Goal: Information Seeking & Learning: Check status

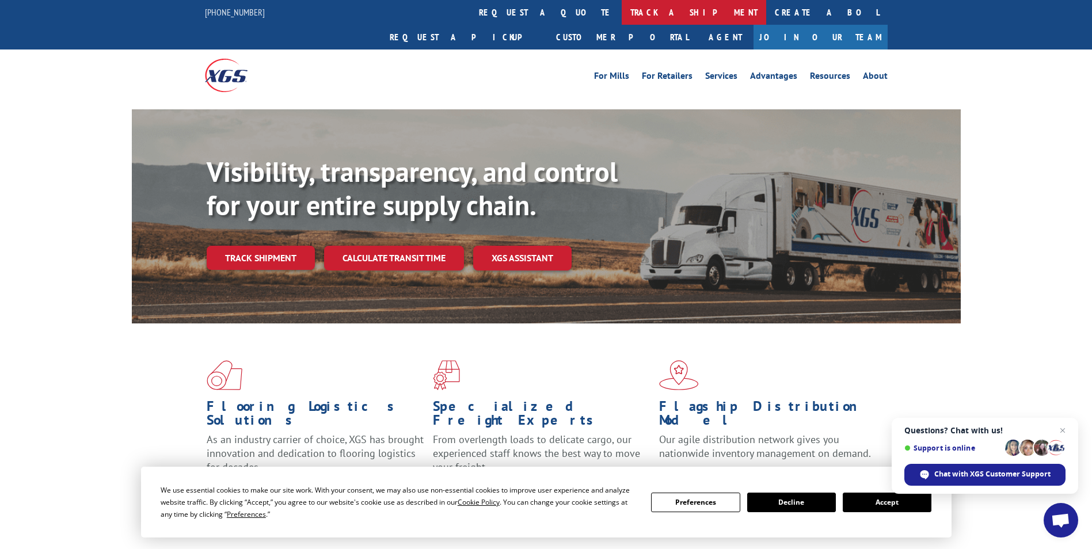
click at [622, 13] on link "track a shipment" at bounding box center [694, 12] width 144 height 25
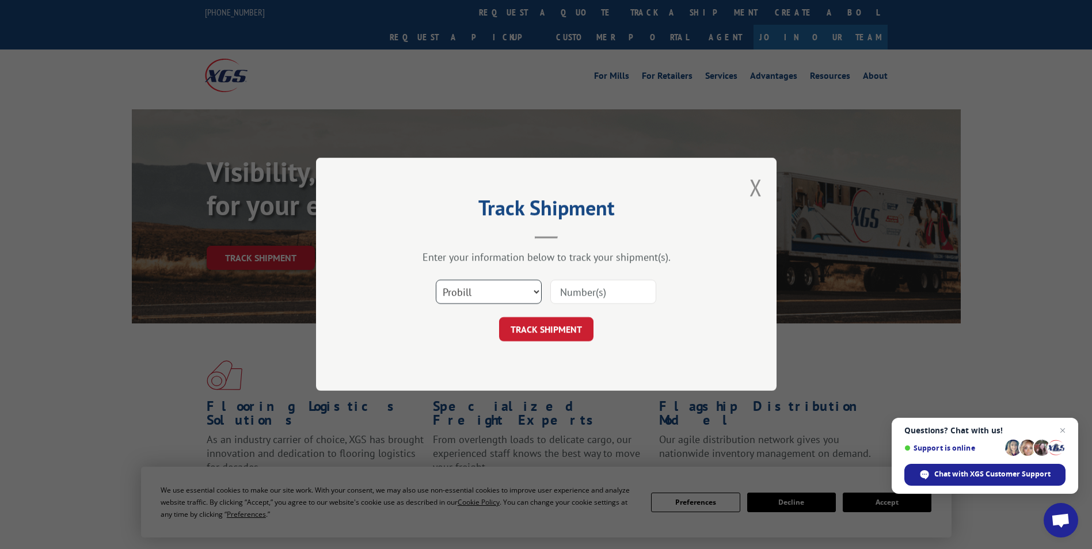
click at [459, 291] on select "Select category... Probill BOL PO" at bounding box center [489, 292] width 106 height 24
select select "po"
click at [436, 280] on select "Select category... Probill BOL PO" at bounding box center [489, 292] width 106 height 24
paste input "45522454"
type input "45522454"
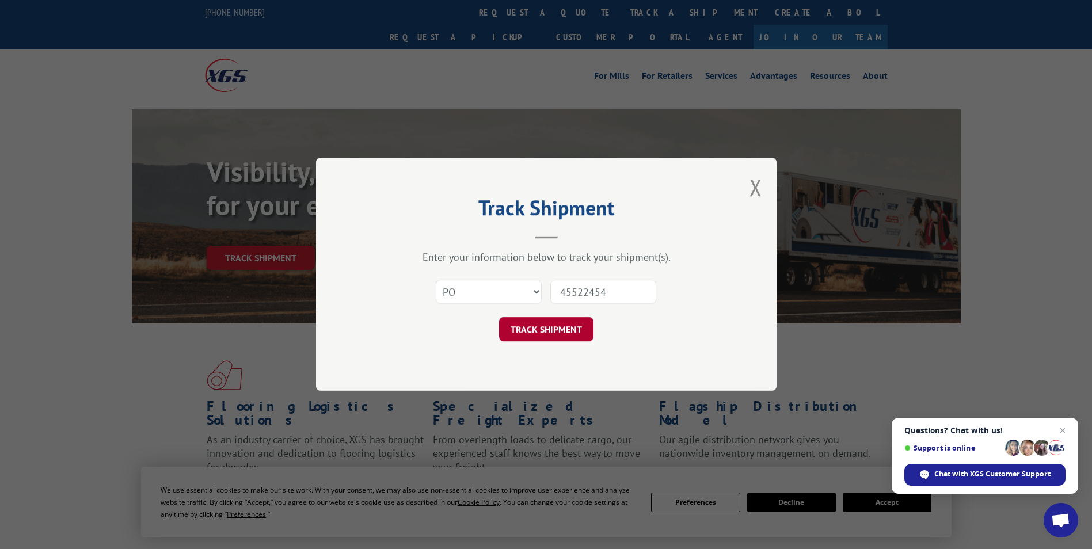
click at [555, 331] on button "TRACK SHIPMENT" at bounding box center [546, 330] width 94 height 24
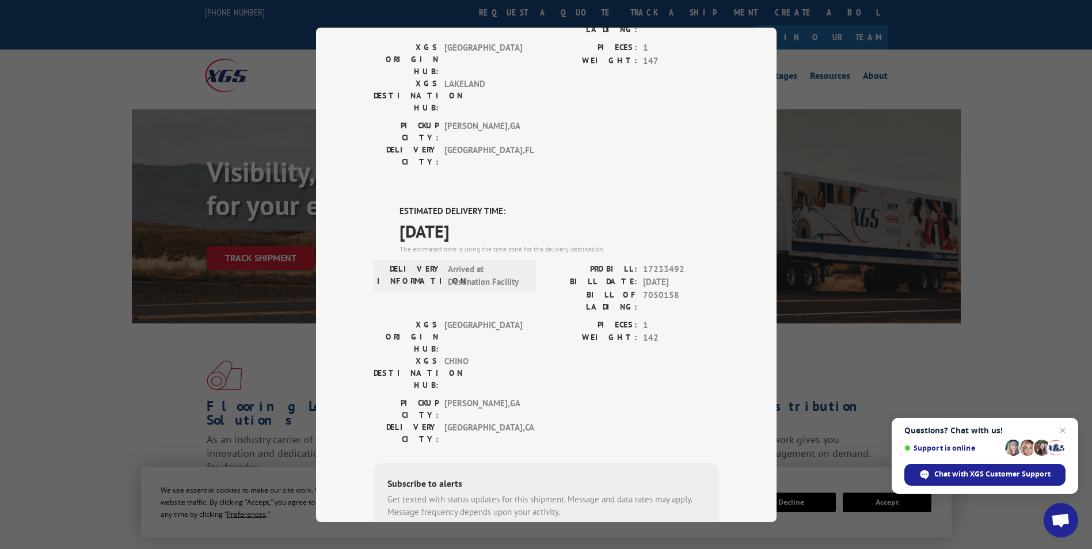
scroll to position [173, 0]
drag, startPoint x: 393, startPoint y: 141, endPoint x: 483, endPoint y: 164, distance: 93.8
click at [483, 201] on div "ESTIMATED DELIVERY TIME: 10/07/2025 The estimated time is using the time zone f…" at bounding box center [546, 408] width 345 height 414
copy div "ESTIMATED DELIVERY TIME: [DATE]"
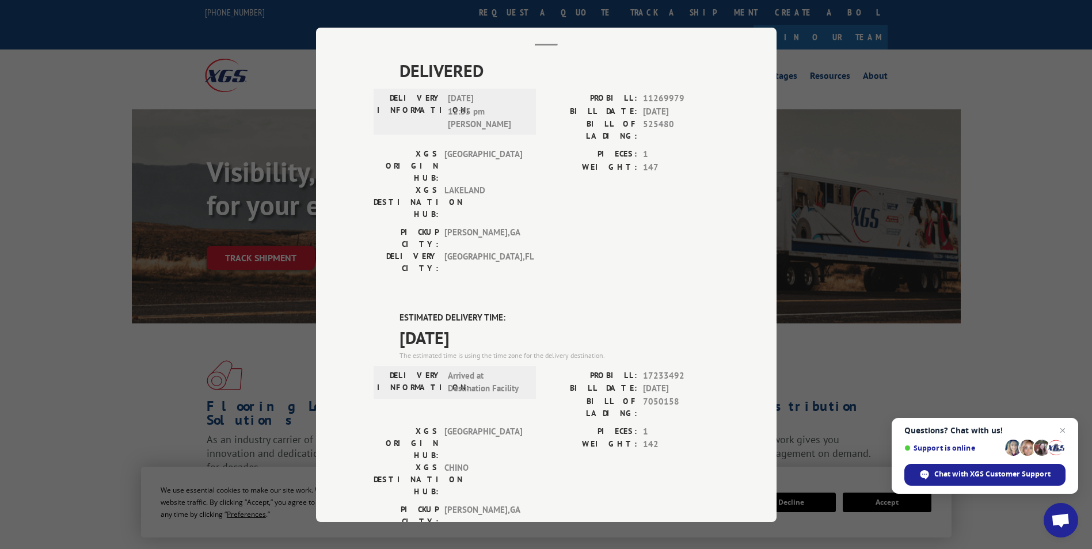
scroll to position [0, 0]
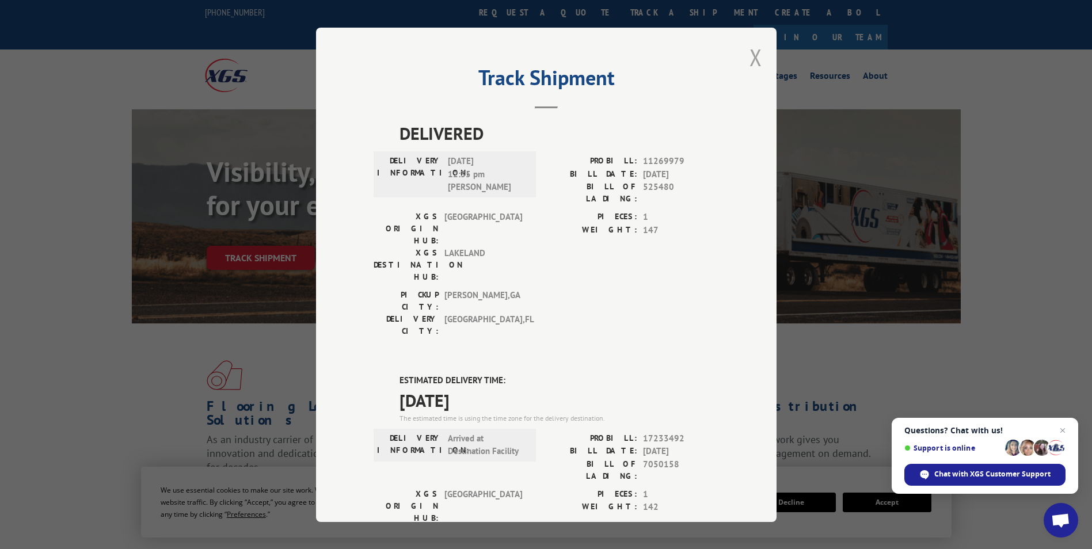
click at [752, 56] on button "Close modal" at bounding box center [755, 57] width 13 height 31
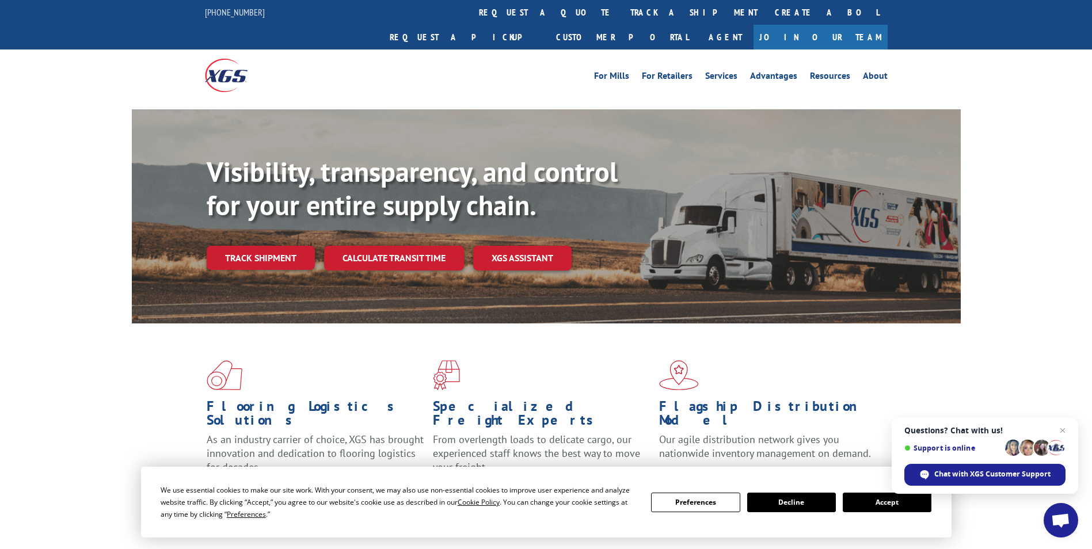
click at [622, 13] on link "track a shipment" at bounding box center [694, 12] width 144 height 25
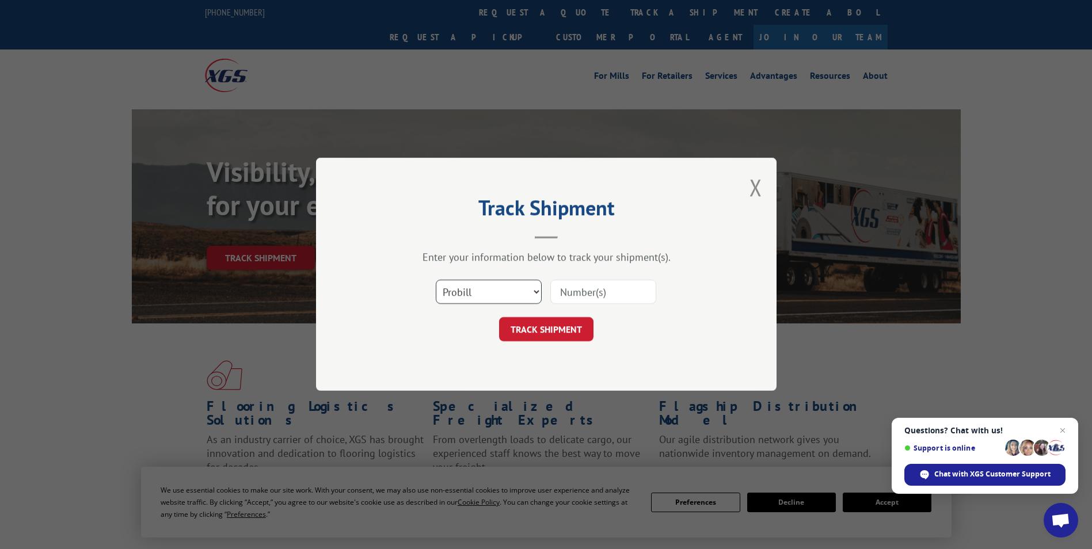
click at [496, 287] on select "Select category... Probill BOL PO" at bounding box center [489, 292] width 106 height 24
select select "po"
click at [436, 280] on select "Select category... Probill BOL PO" at bounding box center [489, 292] width 106 height 24
paste input "13504162"
type input "13504162"
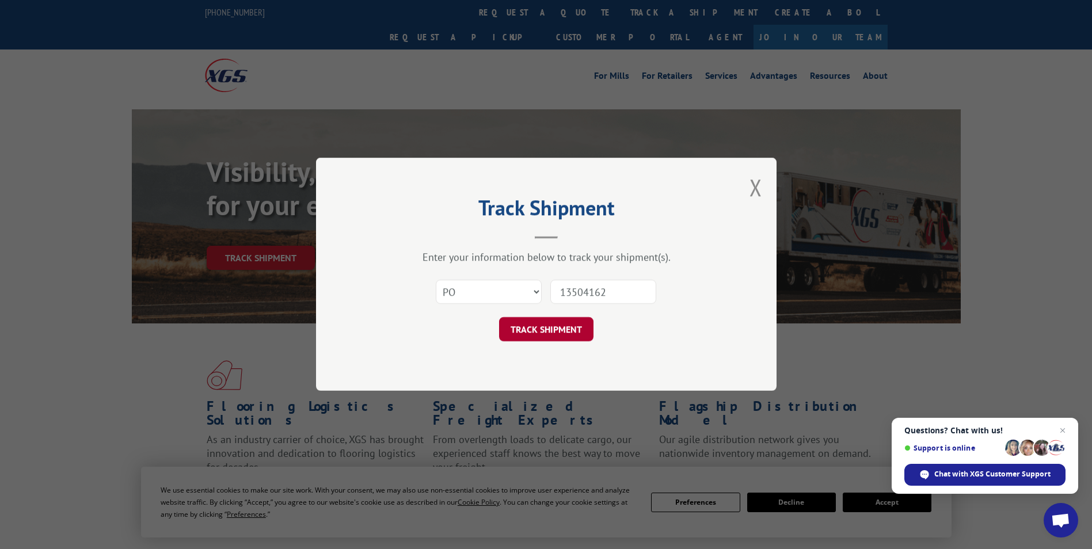
click at [528, 326] on button "TRACK SHIPMENT" at bounding box center [546, 330] width 94 height 24
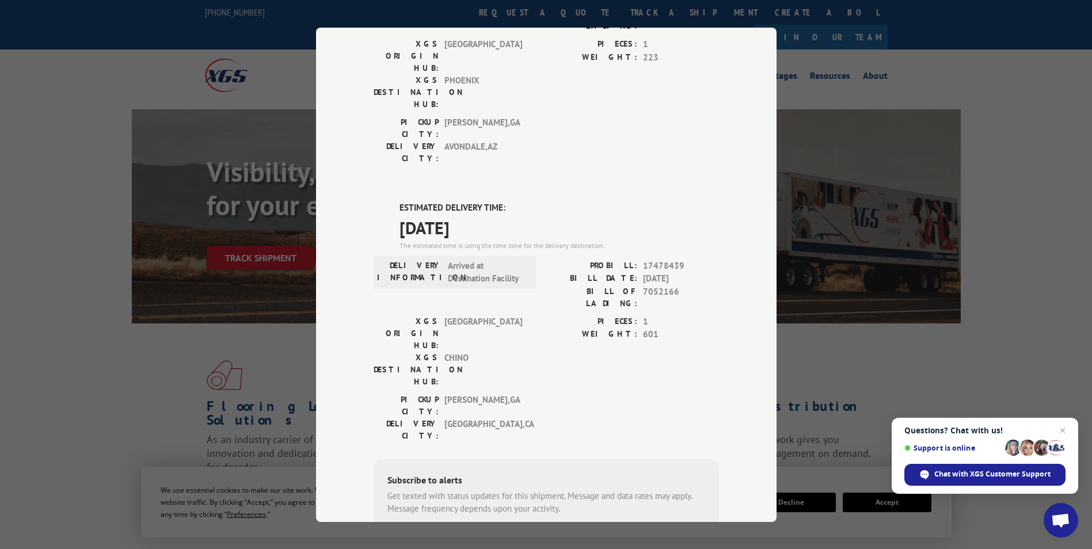
scroll to position [115, 0]
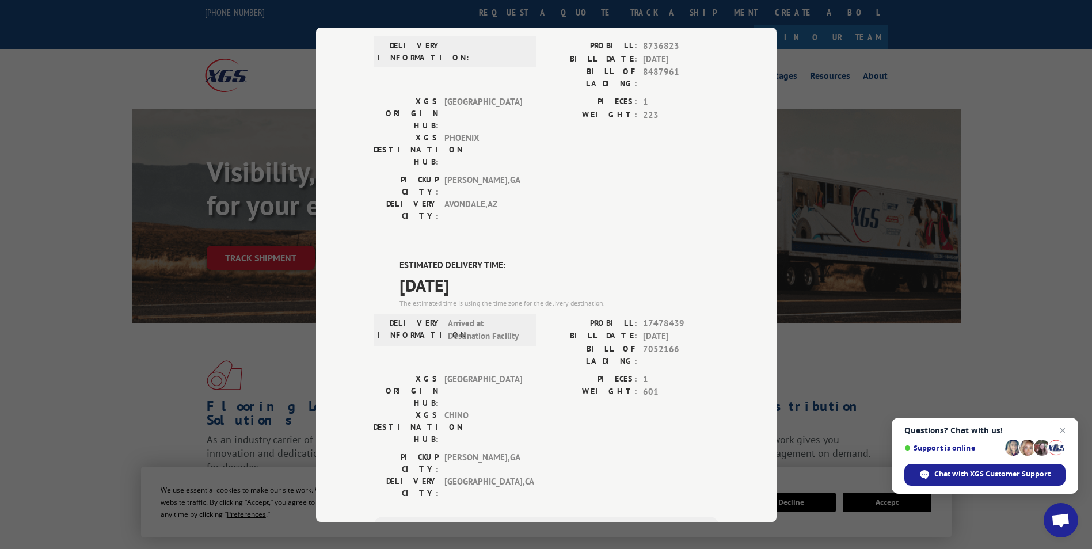
click at [393, 259] on div "ESTIMATED DELIVERY TIME: 10/07/2025 The estimated time is using the time zone f…" at bounding box center [546, 466] width 345 height 414
drag, startPoint x: 458, startPoint y: 198, endPoint x: 501, endPoint y: 214, distance: 45.9
click at [501, 259] on div "ESTIMATED DELIVERY TIME: [DATE] The estimated time is using the time zone for t…" at bounding box center [558, 283] width 319 height 49
click at [368, 191] on div "Track Shipment DELIVERED DELIVERY INFORMATION: PROBILL: 8736823 BILL DATE: 02/0…" at bounding box center [546, 275] width 460 height 494
click at [392, 259] on div "ESTIMATED DELIVERY TIME: 10/07/2025 The estimated time is using the time zone f…" at bounding box center [546, 466] width 345 height 414
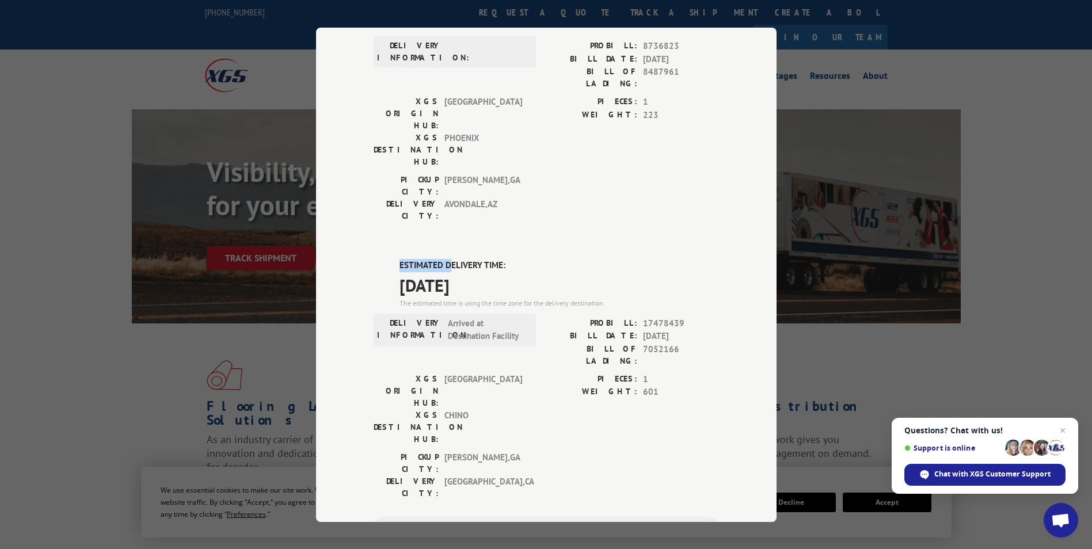
drag, startPoint x: 437, startPoint y: 196, endPoint x: 460, endPoint y: 207, distance: 25.5
click at [460, 259] on div "ESTIMATED DELIVERY TIME: 10/07/2025 The estimated time is using the time zone f…" at bounding box center [546, 466] width 345 height 414
drag, startPoint x: 460, startPoint y: 207, endPoint x: 497, endPoint y: 218, distance: 39.1
click at [489, 272] on span "[DATE]" at bounding box center [558, 285] width 319 height 26
click at [390, 259] on div "ESTIMATED DELIVERY TIME: 10/07/2025 The estimated time is using the time zone f…" at bounding box center [546, 466] width 345 height 414
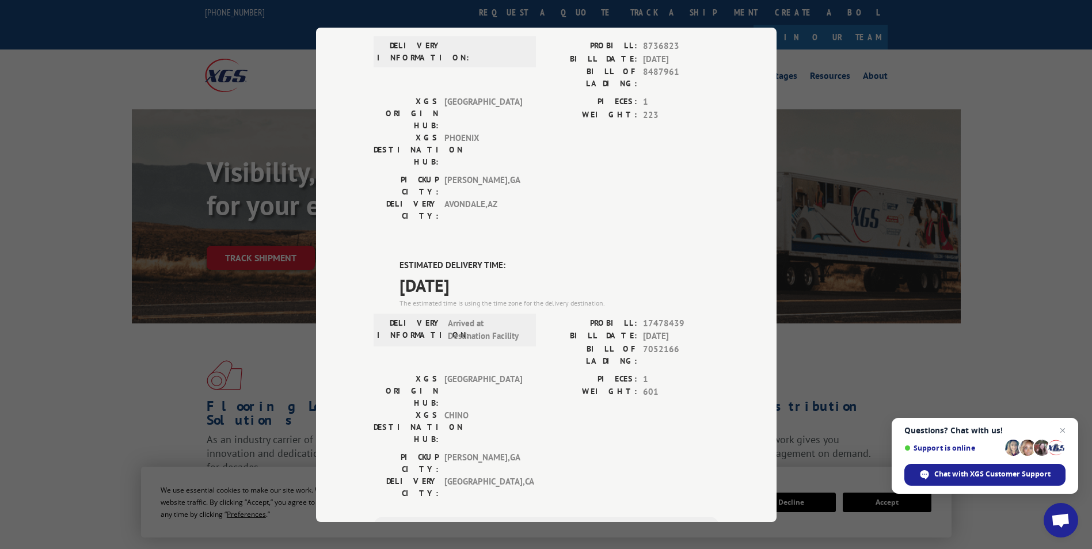
click at [399, 259] on label "ESTIMATED DELIVERY TIME:" at bounding box center [558, 265] width 319 height 13
drag, startPoint x: 399, startPoint y: 195, endPoint x: 483, endPoint y: 218, distance: 86.4
click at [483, 259] on div "ESTIMATED DELIVERY TIME: [DATE] The estimated time is using the time zone for t…" at bounding box center [558, 283] width 319 height 49
drag, startPoint x: 483, startPoint y: 218, endPoint x: 476, endPoint y: 218, distance: 6.9
copy div "ESTIMATED DELIVERY TIME: [DATE]"
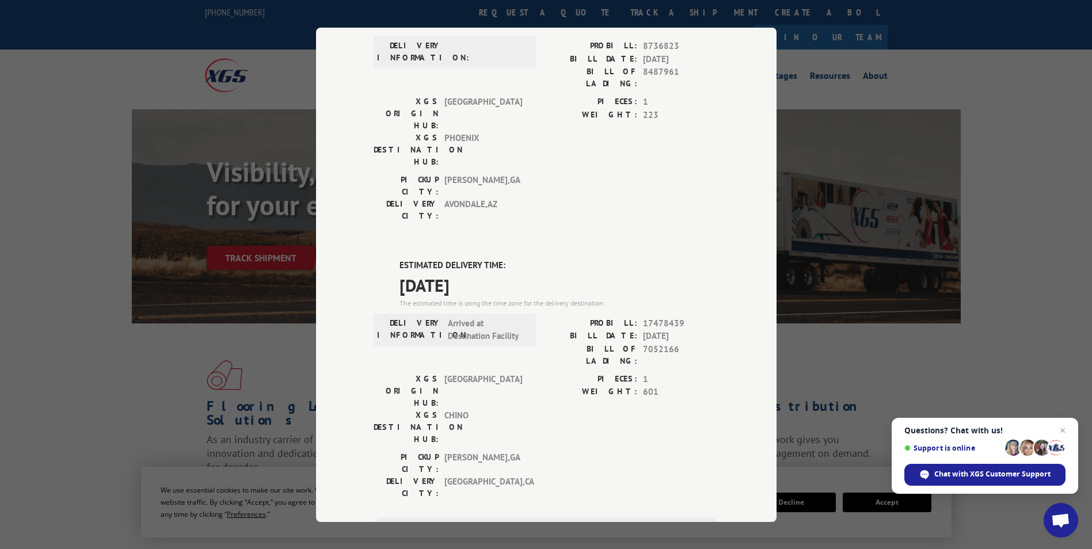
click at [508, 298] on div "The estimated time is using the time zone for the delivery destination." at bounding box center [558, 303] width 319 height 10
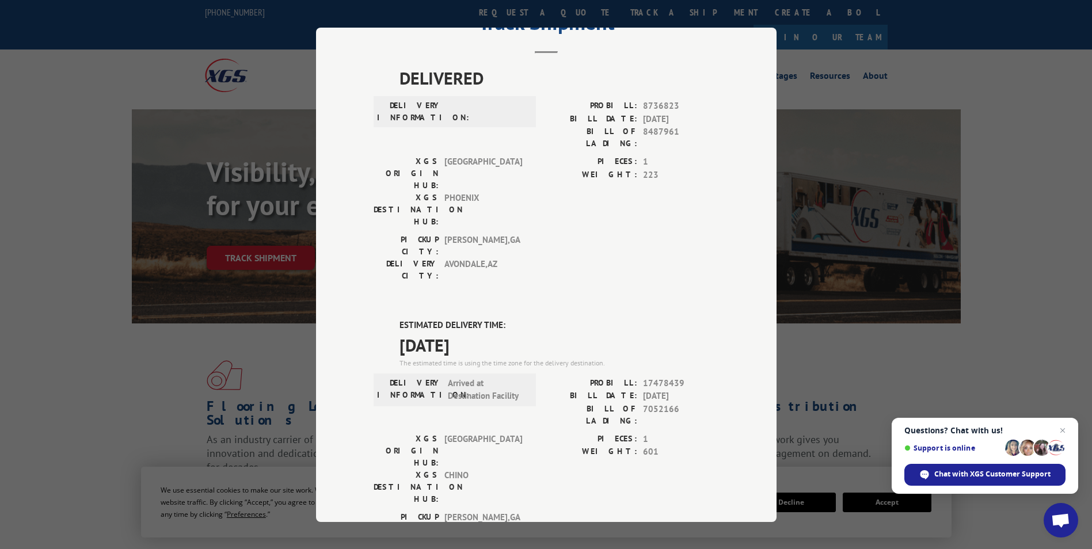
scroll to position [0, 0]
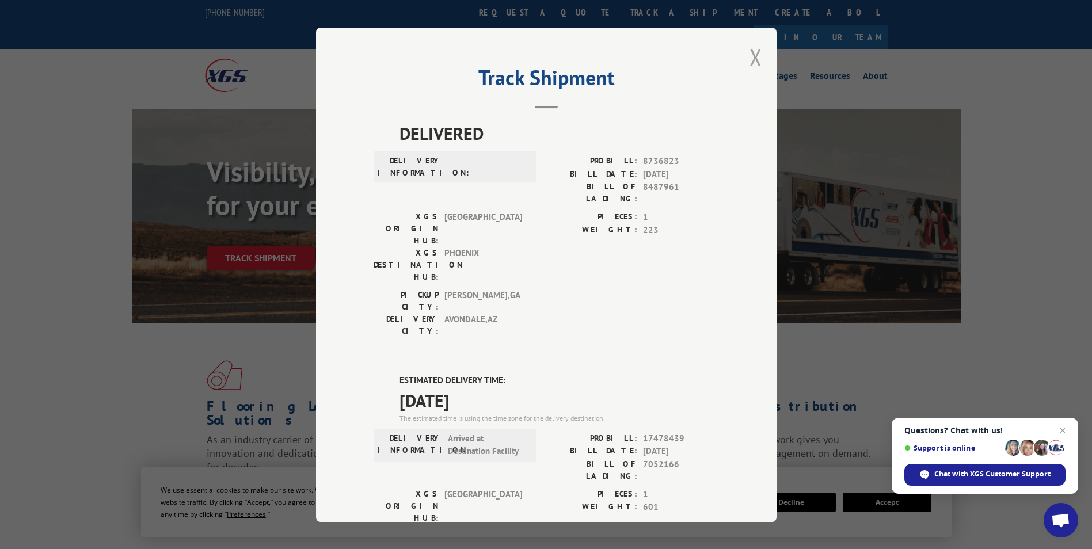
click at [756, 54] on button "Close modal" at bounding box center [755, 57] width 13 height 31
drag, startPoint x: 756, startPoint y: 54, endPoint x: 742, endPoint y: 54, distance: 13.3
click at [756, 71] on link "Advantages" at bounding box center [773, 77] width 47 height 13
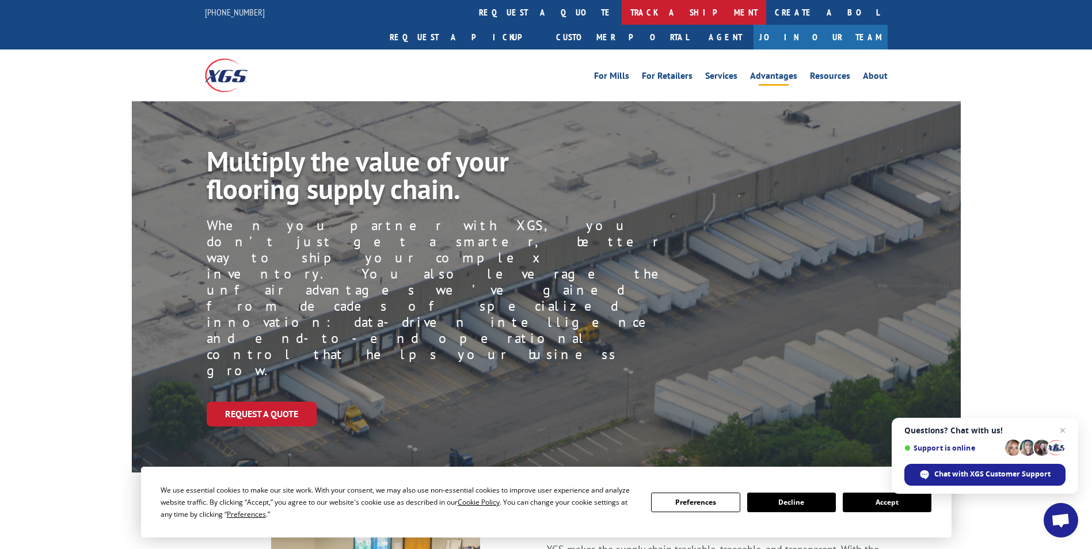
click at [622, 18] on link "track a shipment" at bounding box center [694, 12] width 144 height 25
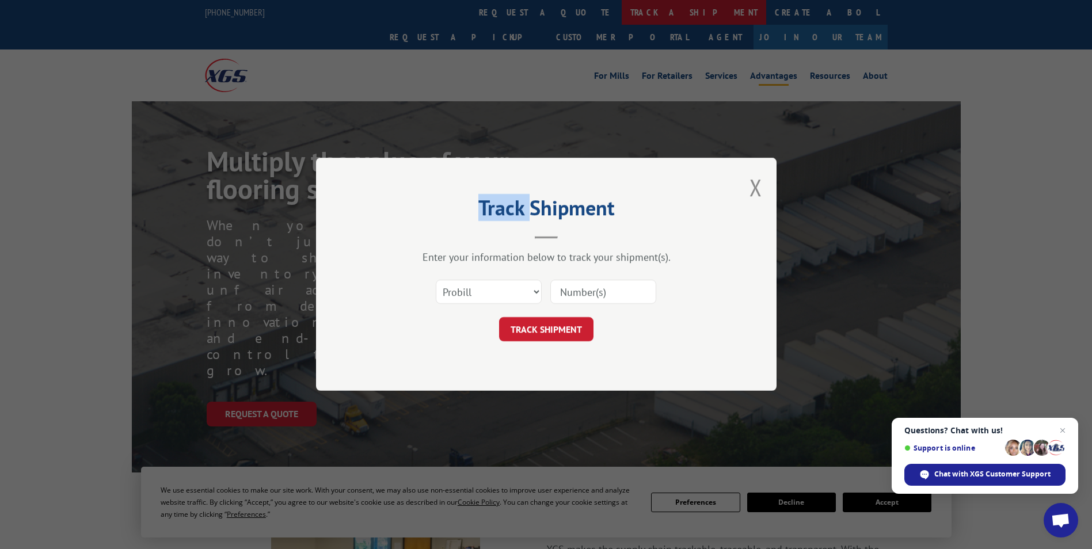
click at [517, 18] on div "Track Shipment Enter your information below to track your shipment(s). Select c…" at bounding box center [546, 274] width 1092 height 549
drag, startPoint x: 500, startPoint y: 292, endPoint x: 493, endPoint y: 303, distance: 13.3
click at [500, 292] on select "Select category... Probill BOL PO" at bounding box center [489, 292] width 106 height 24
select select "po"
click at [436, 280] on select "Select category... Probill BOL PO" at bounding box center [489, 292] width 106 height 24
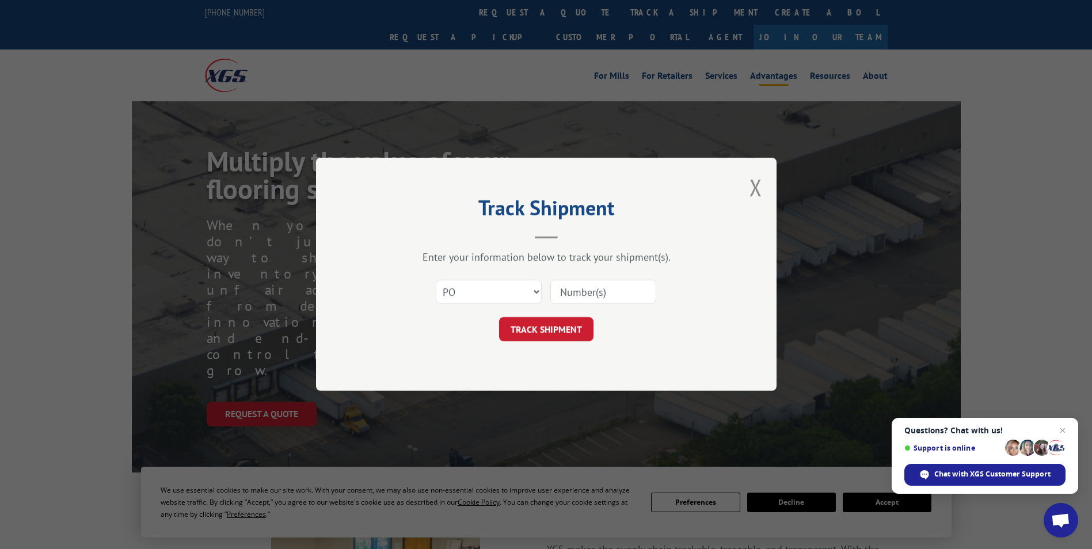
paste input "30544992"
type input "30544992"
click at [527, 330] on button "TRACK SHIPMENT" at bounding box center [546, 330] width 94 height 24
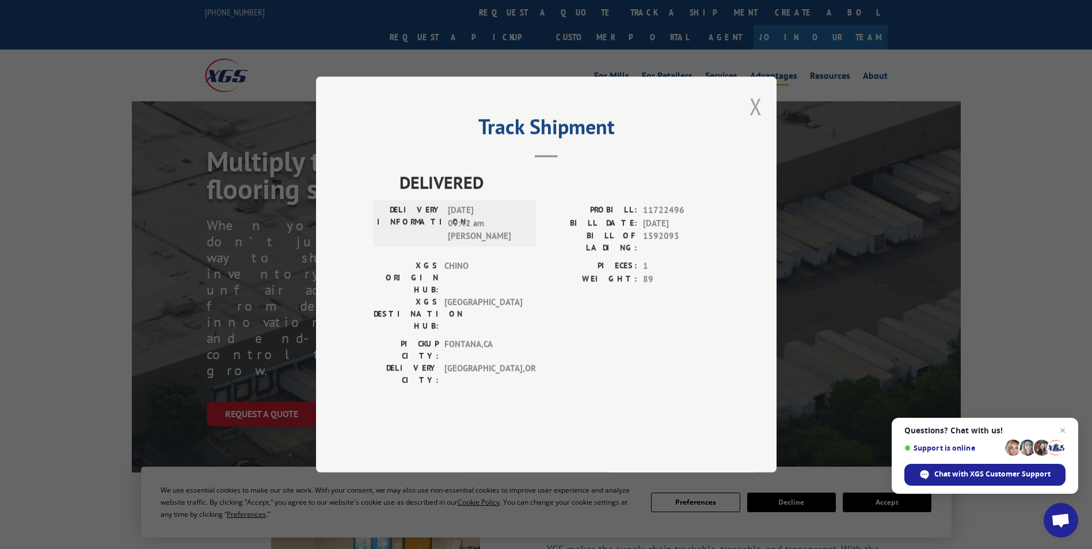
click at [753, 121] on button "Close modal" at bounding box center [755, 106] width 13 height 31
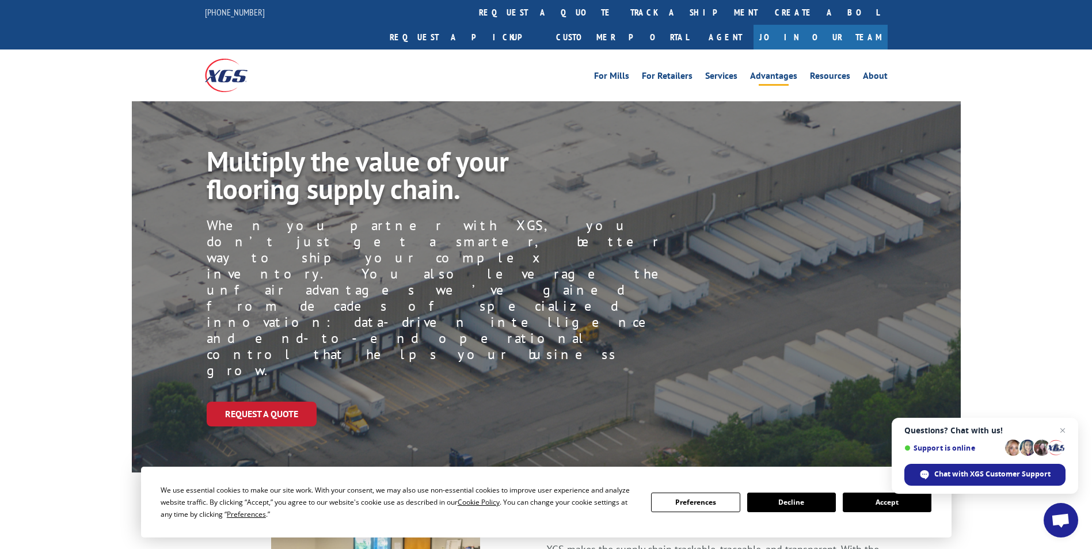
click at [622, 13] on link "track a shipment" at bounding box center [694, 12] width 144 height 25
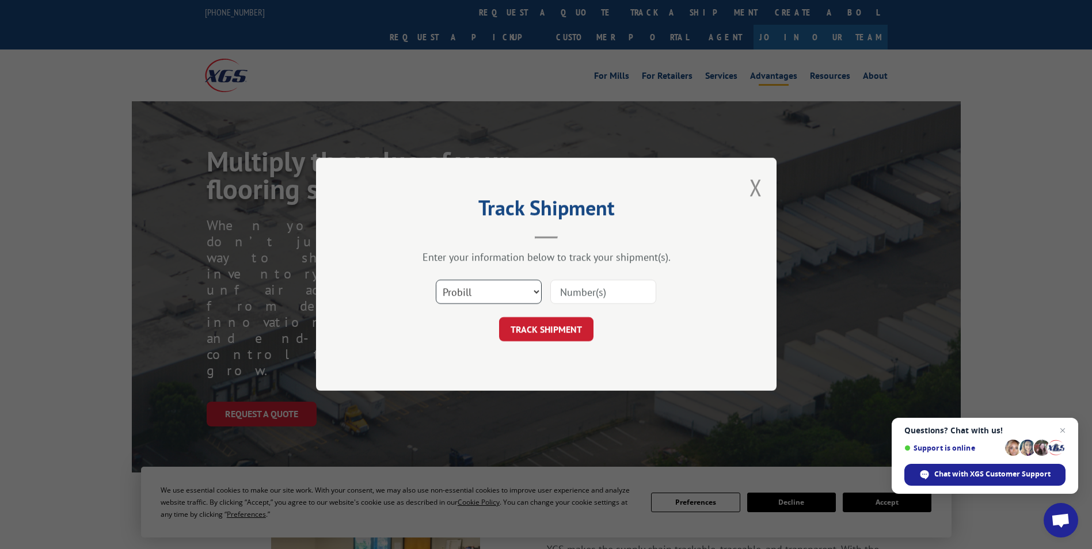
click at [508, 289] on select "Select category... Probill BOL PO" at bounding box center [489, 292] width 106 height 24
select select "po"
click at [436, 280] on select "Select category... Probill BOL PO" at bounding box center [489, 292] width 106 height 24
paste input "30544992"
type input "30544992"
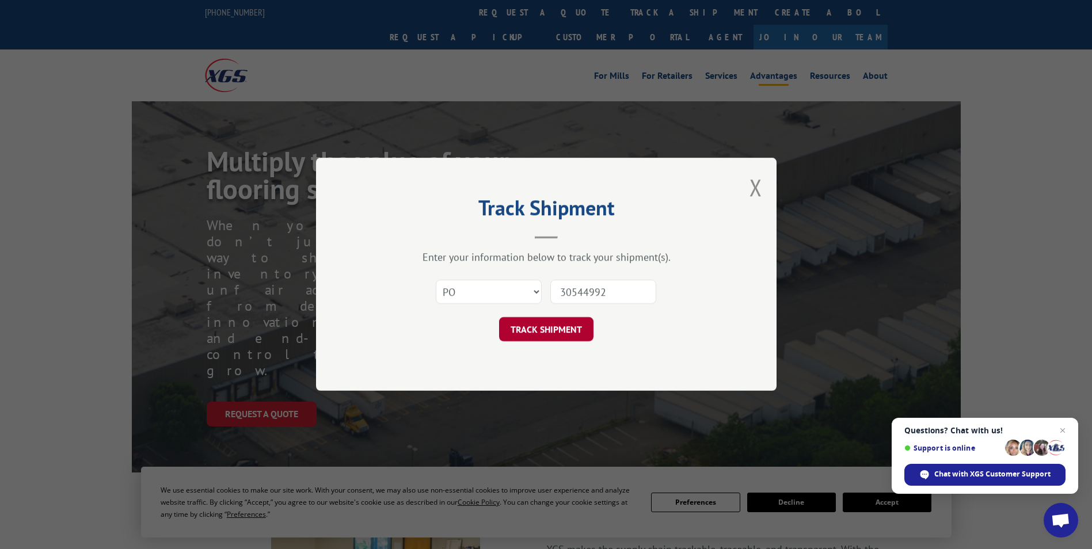
click at [539, 335] on button "TRACK SHIPMENT" at bounding box center [546, 330] width 94 height 24
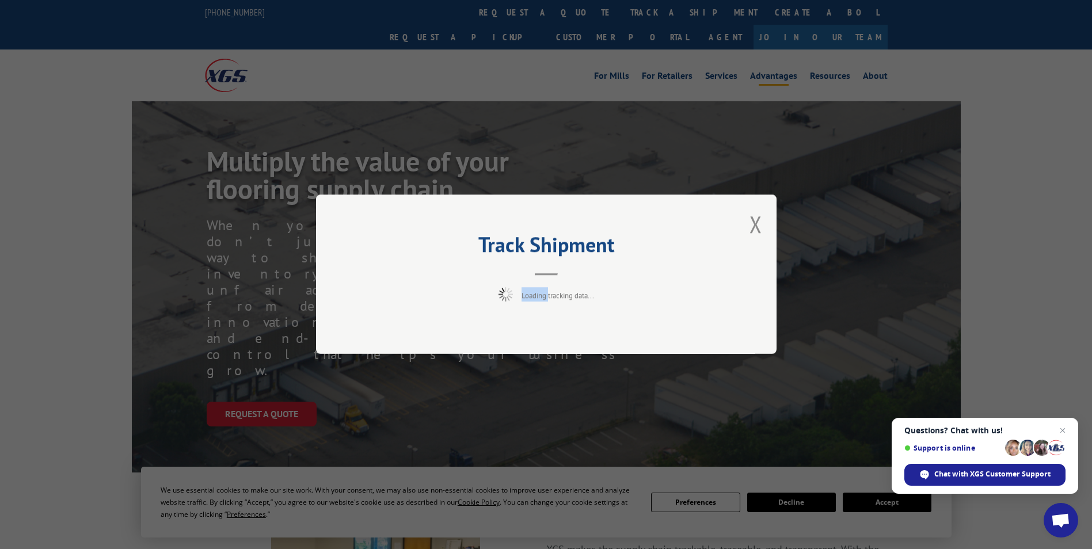
click at [539, 335] on div "Track Shipment Loading tracking data..." at bounding box center [546, 274] width 460 height 159
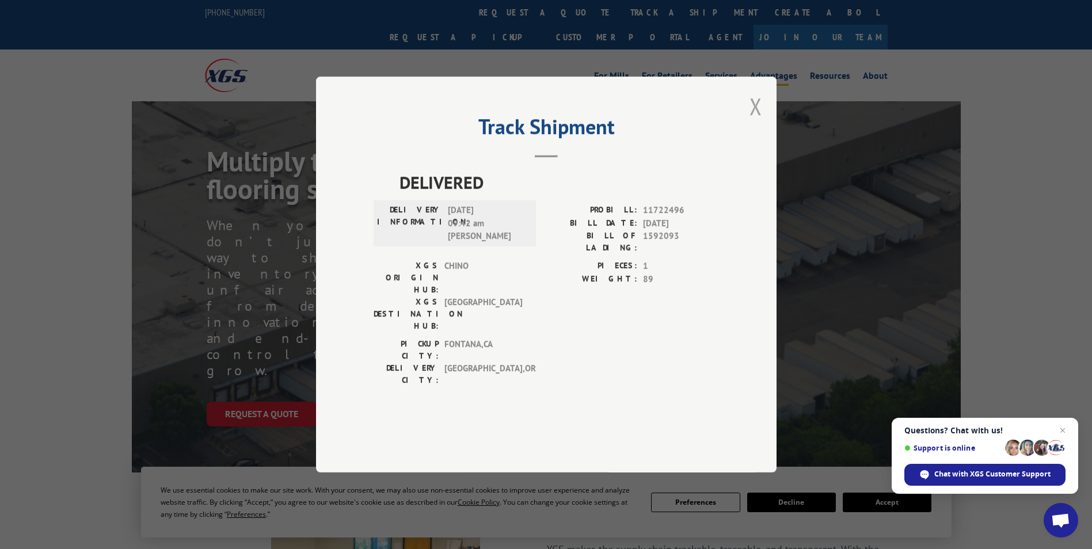
click at [755, 121] on button "Close modal" at bounding box center [755, 106] width 13 height 31
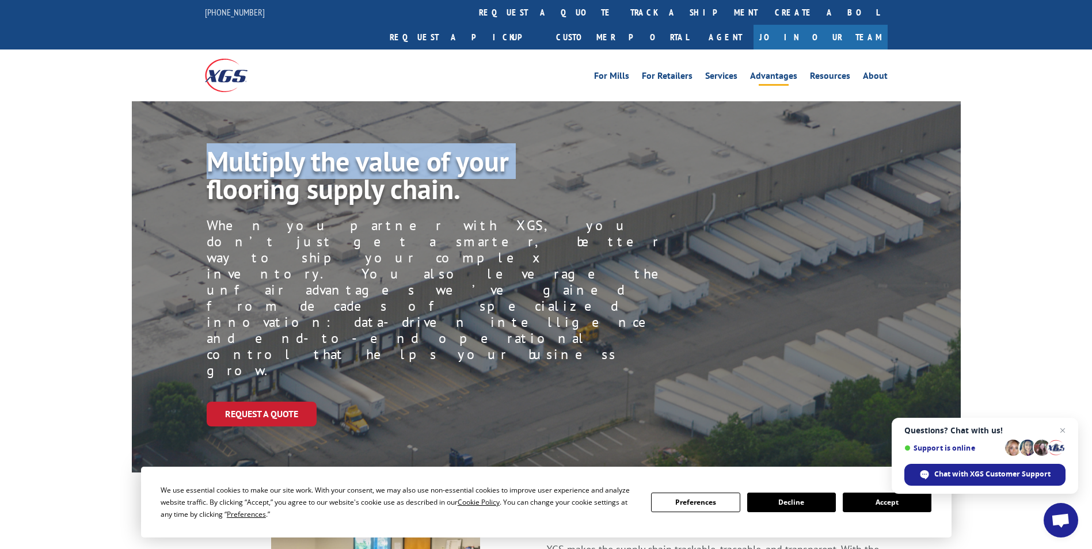
drag, startPoint x: 755, startPoint y: 142, endPoint x: 687, endPoint y: 88, distance: 86.9
click at [756, 147] on div "Multiply the value of your flooring supply chain. When you partner with XGS, yo…" at bounding box center [584, 298] width 754 height 302
click at [622, 10] on link "track a shipment" at bounding box center [694, 12] width 144 height 25
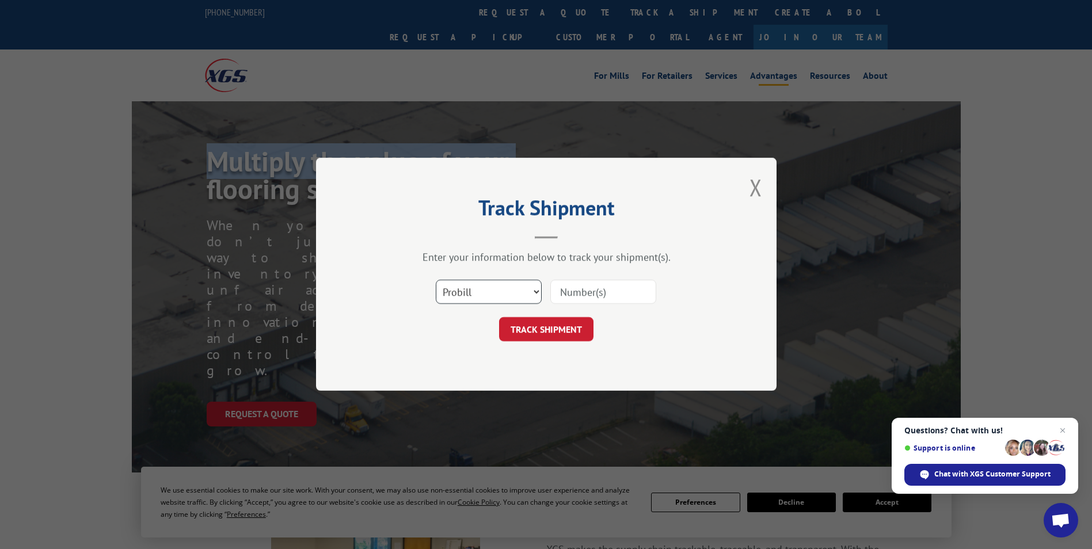
drag, startPoint x: 508, startPoint y: 290, endPoint x: 497, endPoint y: 299, distance: 13.5
click at [506, 290] on select "Select category... Probill BOL PO" at bounding box center [489, 292] width 106 height 24
select select "po"
click at [436, 280] on select "Select category... Probill BOL PO" at bounding box center [489, 292] width 106 height 24
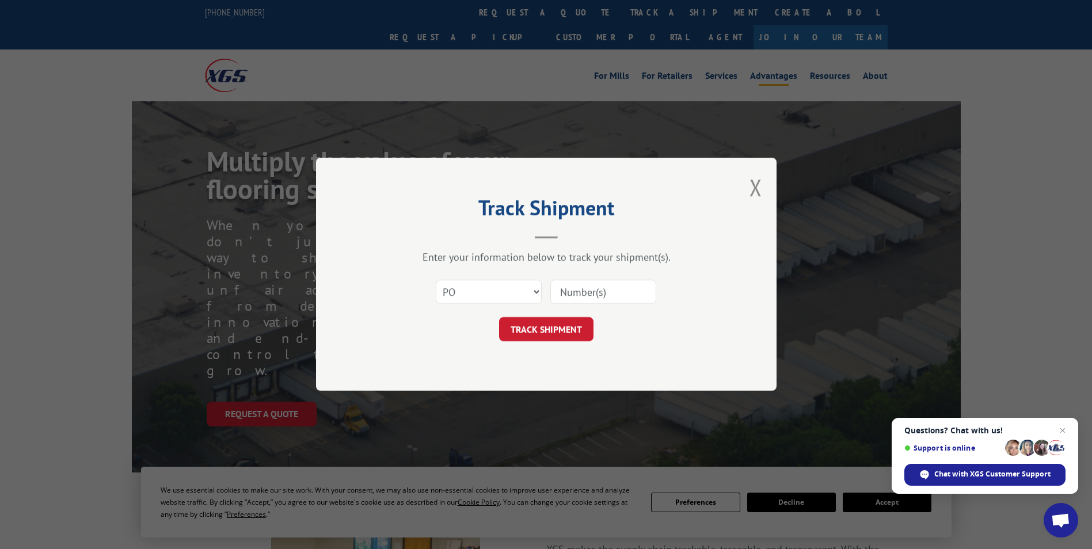
paste input "13504106"
click at [584, 292] on input "13504106" at bounding box center [603, 292] width 106 height 24
type input "13504106"
click at [562, 327] on button "TRACK SHIPMENT" at bounding box center [546, 330] width 94 height 24
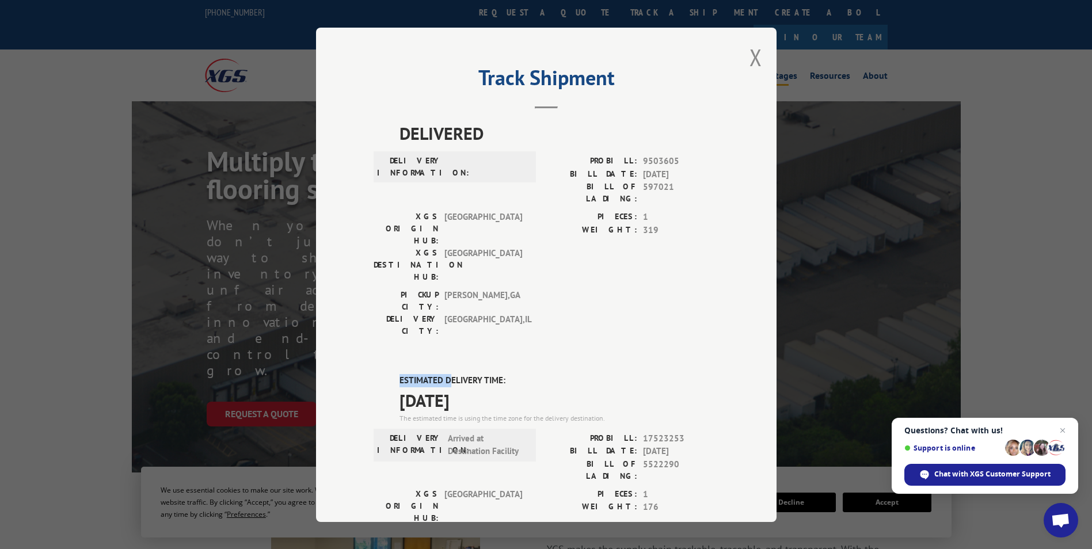
drag, startPoint x: 445, startPoint y: 330, endPoint x: 491, endPoint y: 343, distance: 47.2
click at [491, 387] on span "[DATE]" at bounding box center [558, 400] width 319 height 26
click at [492, 387] on span "[DATE]" at bounding box center [558, 400] width 319 height 26
drag, startPoint x: 510, startPoint y: 336, endPoint x: 454, endPoint y: 330, distance: 56.2
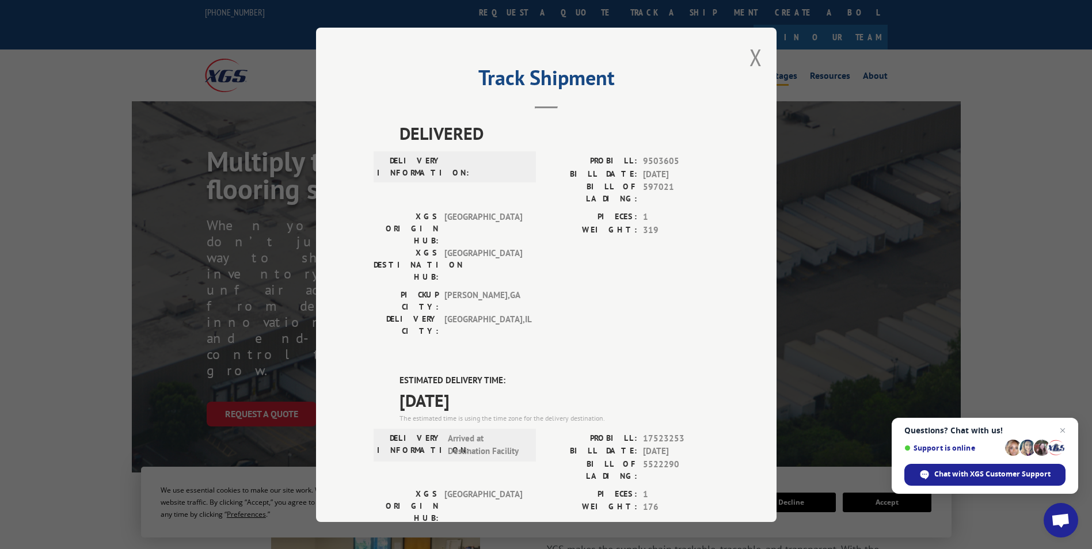
click at [509, 387] on span "[DATE]" at bounding box center [558, 400] width 319 height 26
drag, startPoint x: 401, startPoint y: 322, endPoint x: 489, endPoint y: 340, distance: 89.8
click at [489, 374] on div "ESTIMATED DELIVERY TIME: [DATE] The estimated time is using the time zone for t…" at bounding box center [558, 398] width 319 height 49
drag, startPoint x: 489, startPoint y: 340, endPoint x: 475, endPoint y: 340, distance: 13.8
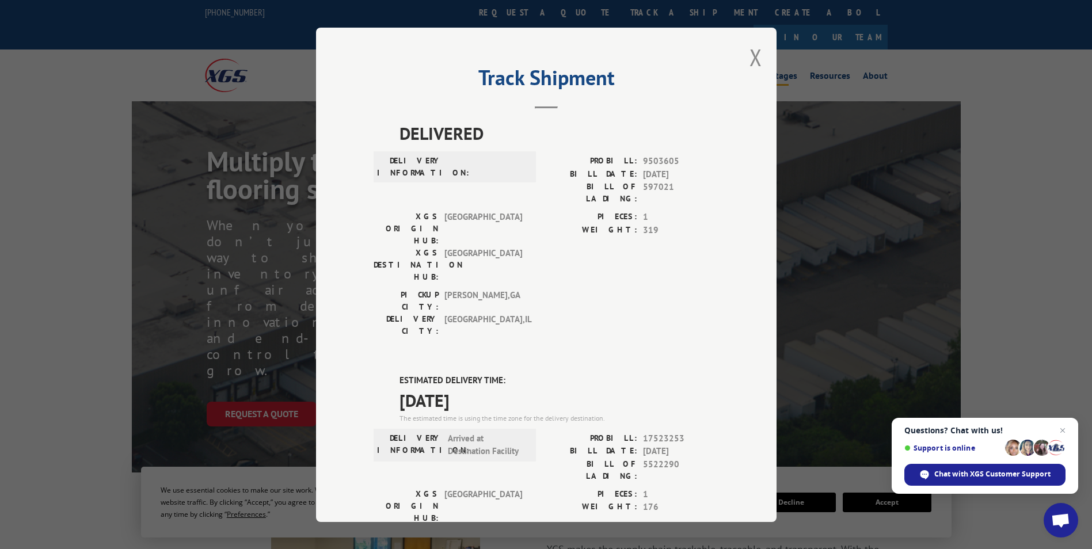
copy div "ESTIMATED DELIVERY TIME: [DATE]"
click at [753, 52] on button "Close modal" at bounding box center [755, 57] width 13 height 31
click at [750, 71] on li "Advantages" at bounding box center [774, 77] width 60 height 13
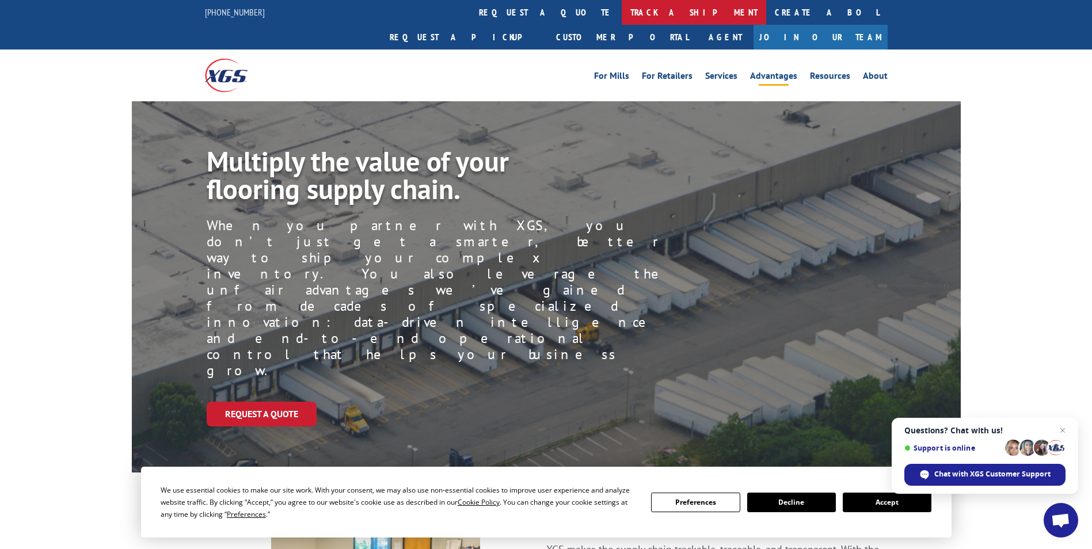
click at [622, 10] on link "track a shipment" at bounding box center [694, 12] width 144 height 25
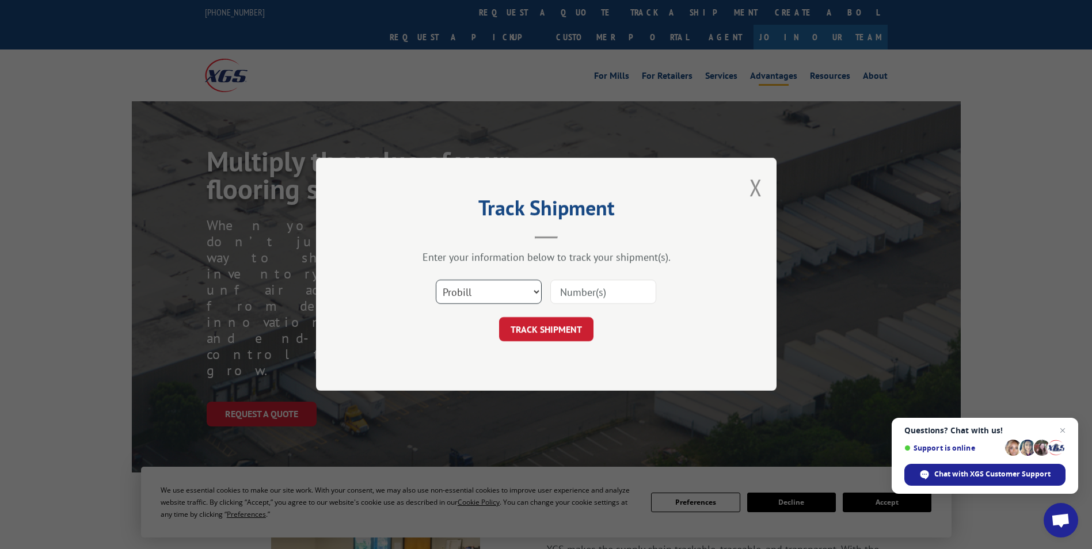
click at [474, 291] on select "Select category... Probill BOL PO" at bounding box center [489, 292] width 106 height 24
select select "po"
click at [436, 280] on select "Select category... Probill BOL PO" at bounding box center [489, 292] width 106 height 24
paste input "87533233"
click at [580, 292] on input "8753323" at bounding box center [603, 292] width 106 height 24
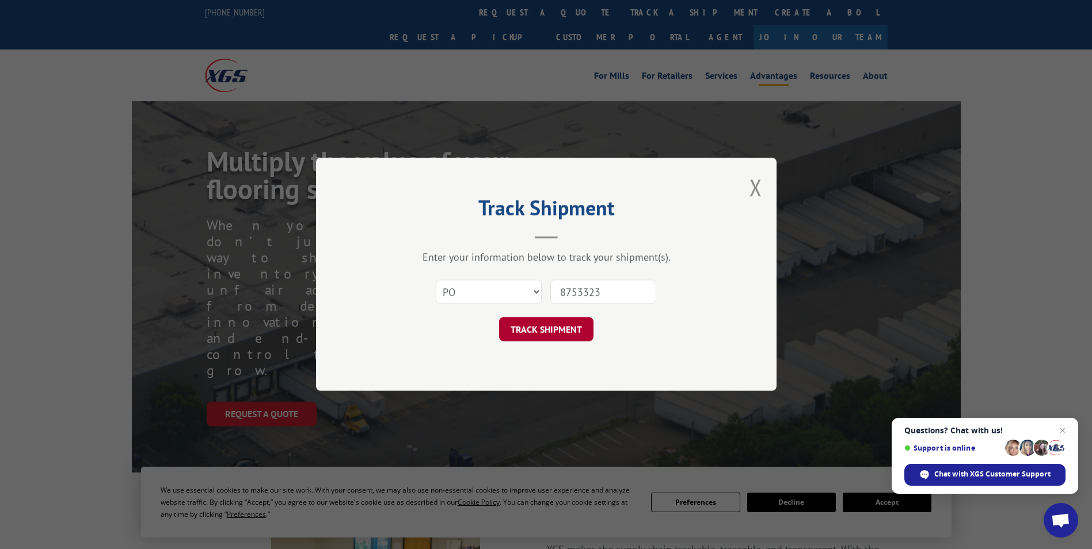
type input "8753323"
click at [569, 336] on button "TRACK SHIPMENT" at bounding box center [546, 330] width 94 height 24
click at [567, 335] on div "Track Shipment Enter your information below to track your shipment(s). Select c…" at bounding box center [546, 274] width 460 height 233
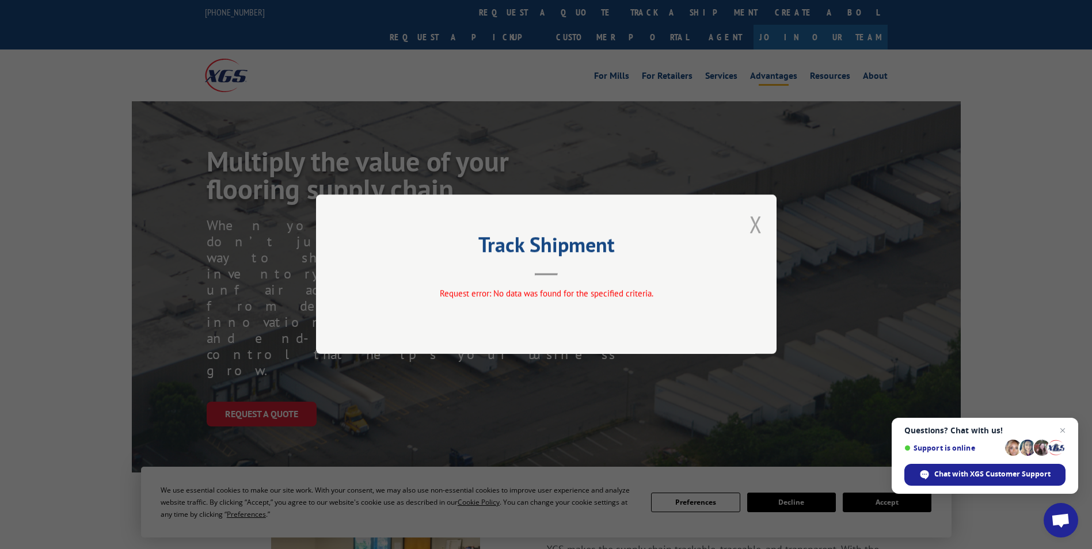
click at [754, 229] on button "Close modal" at bounding box center [755, 224] width 13 height 31
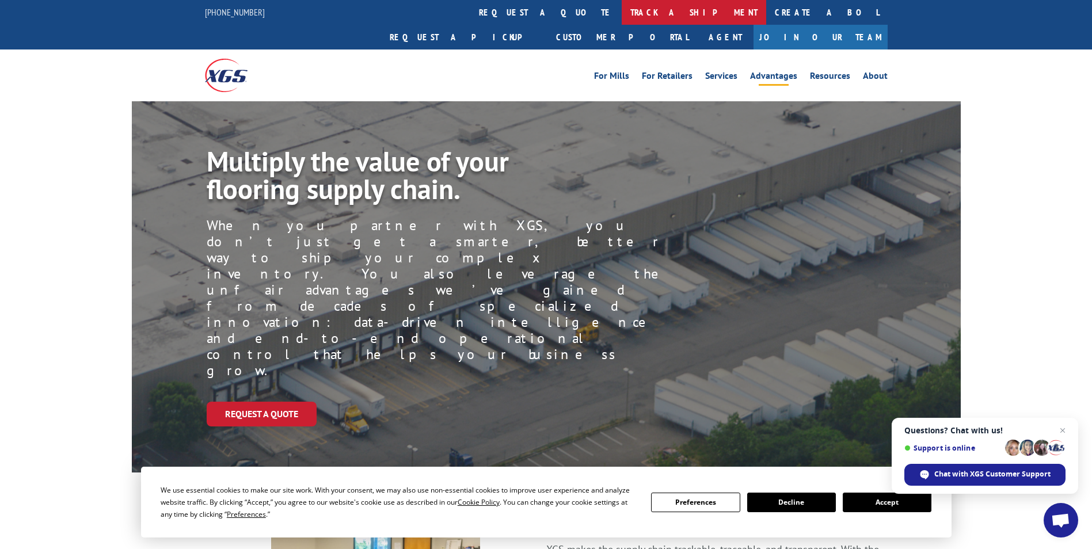
click at [622, 8] on link "track a shipment" at bounding box center [694, 12] width 144 height 25
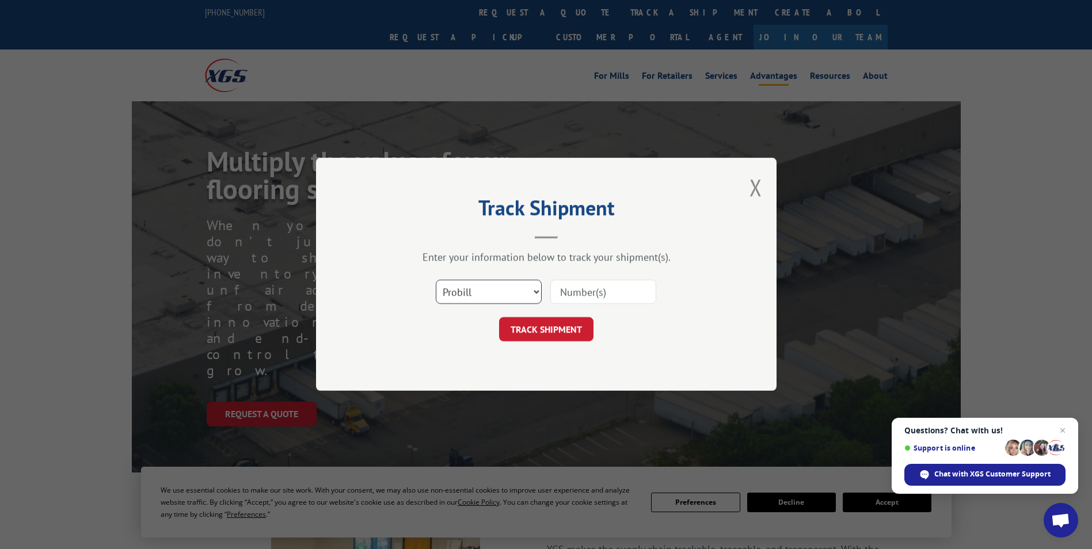
click at [501, 295] on select "Select category... Probill BOL PO" at bounding box center [489, 292] width 106 height 24
select select "po"
click at [436, 280] on select "Select category... Probill BOL PO" at bounding box center [489, 292] width 106 height 24
paste input "87533233"
click at [588, 378] on div "Track Shipment Enter your information below to track your shipment(s). Select c…" at bounding box center [546, 274] width 460 height 233
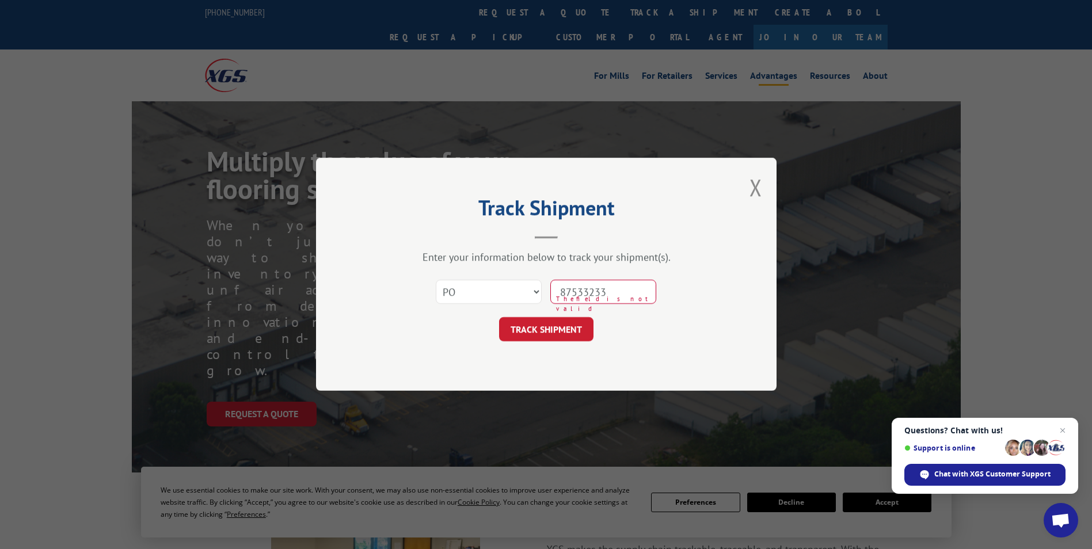
click at [580, 293] on input "87533233" at bounding box center [603, 292] width 106 height 24
type input "87533233"
click at [557, 331] on button "TRACK SHIPMENT" at bounding box center [546, 330] width 94 height 24
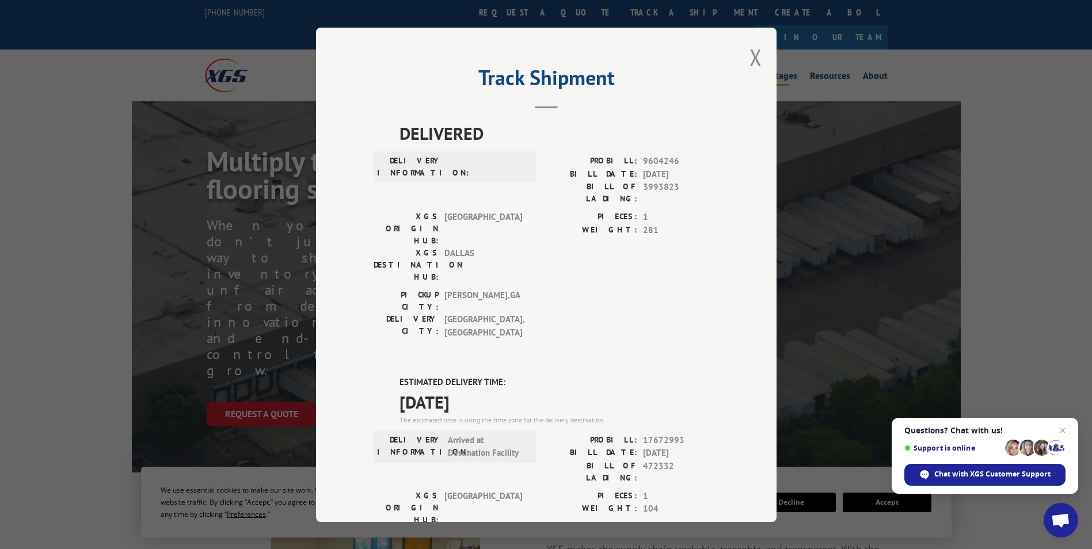
drag, startPoint x: 391, startPoint y: 310, endPoint x: 489, endPoint y: 327, distance: 99.4
drag, startPoint x: 489, startPoint y: 327, endPoint x: 474, endPoint y: 331, distance: 14.9
copy div "ESTIMATED DELIVERY TIME: [DATE]"
click at [752, 56] on button "Close modal" at bounding box center [755, 57] width 13 height 31
